Goal: Communication & Community: Answer question/provide support

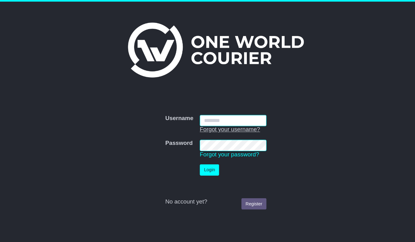
type input "**********"
click at [199, 165] on button "Login" at bounding box center [201, 163] width 19 height 11
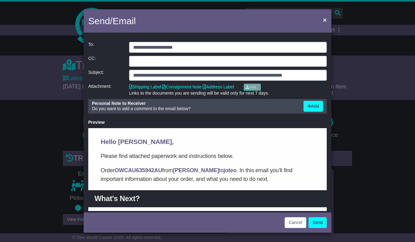
click at [323, 20] on span "×" at bounding box center [325, 19] width 4 height 7
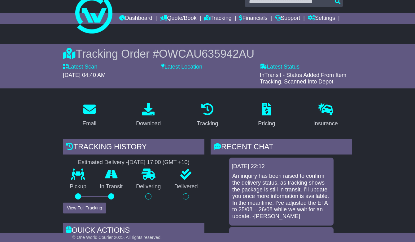
scroll to position [26, 0]
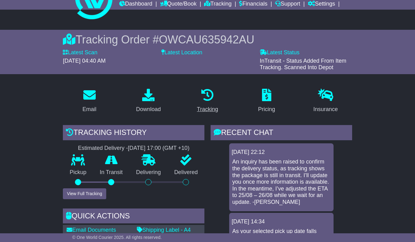
click at [218, 116] on link "Tracking" at bounding box center [207, 100] width 29 height 29
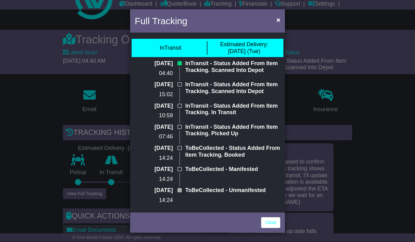
click at [236, 66] on p "InTransit - Status Added From Item Tracking. Scanned Into Depot" at bounding box center [232, 66] width 95 height 13
click at [279, 20] on span "×" at bounding box center [279, 19] width 4 height 7
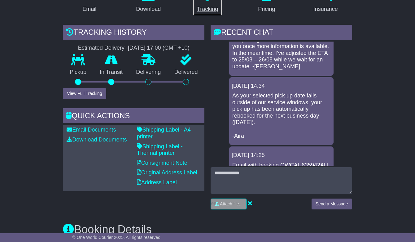
scroll to position [135, 0]
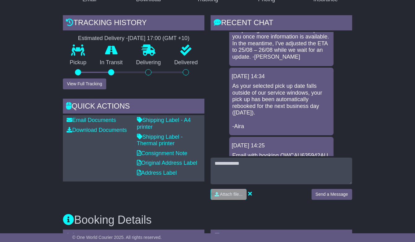
click at [90, 89] on button "View Full Tracking" at bounding box center [84, 83] width 43 height 11
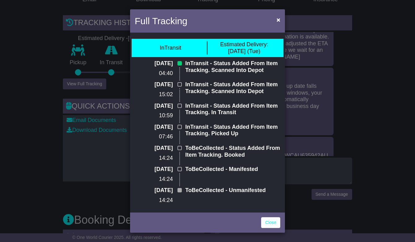
click at [107, 112] on div "Full Tracking × InTransit Estimated Delivery: 26 Aug (Tue) 25 Aug 2025 04:40 In…" at bounding box center [207, 121] width 415 height 242
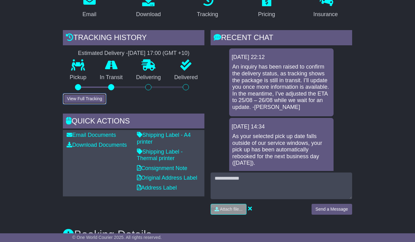
scroll to position [120, 0]
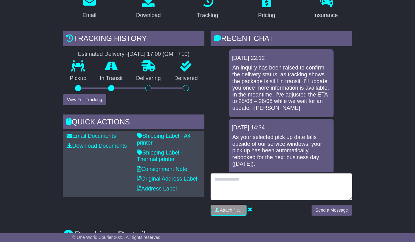
click at [266, 191] on textarea at bounding box center [282, 186] width 142 height 27
type textarea "**********"
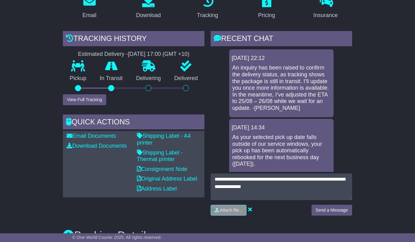
click at [335, 215] on button "Send a Message" at bounding box center [332, 210] width 41 height 11
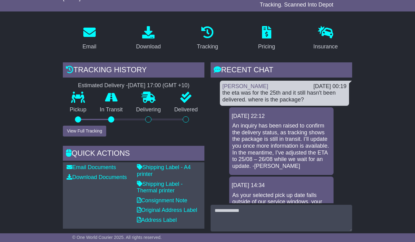
scroll to position [73, 0]
